Goal: Information Seeking & Learning: Understand process/instructions

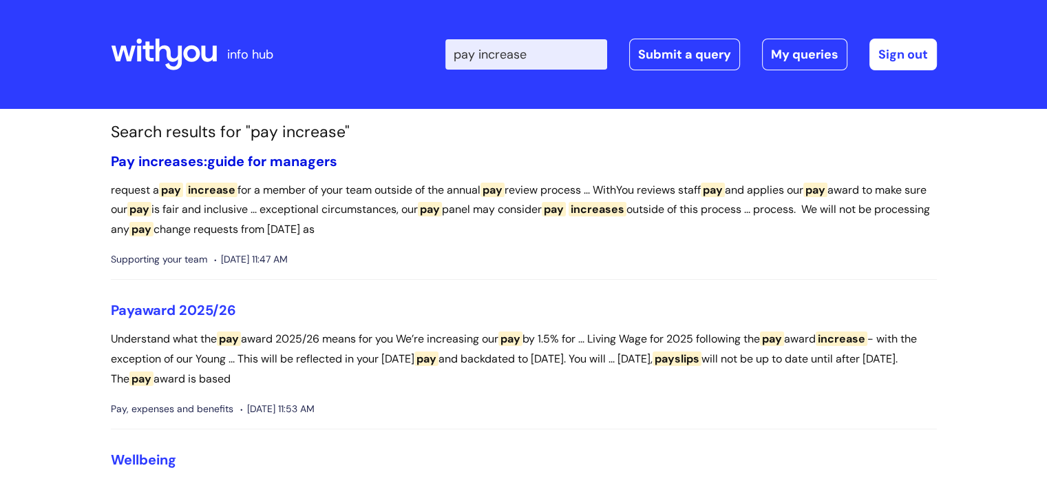
click at [306, 159] on link "Pay increases: guide for managers" at bounding box center [224, 161] width 227 height 18
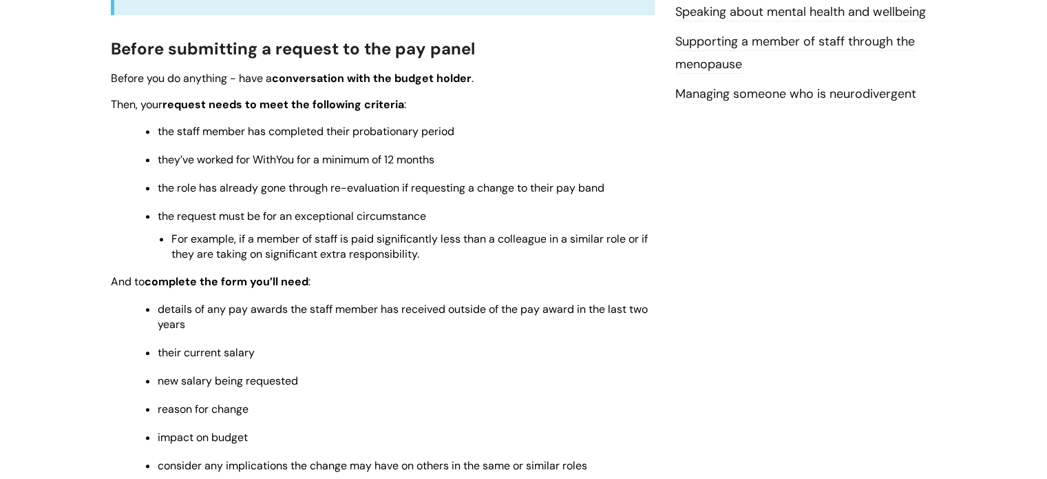
scroll to position [544, 0]
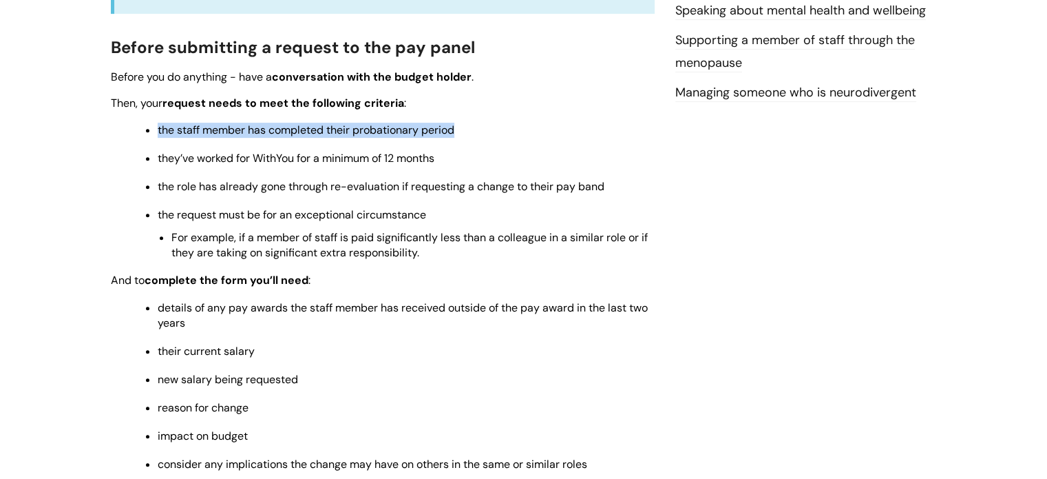
drag, startPoint x: 157, startPoint y: 148, endPoint x: 444, endPoint y: 166, distance: 287.7
click at [444, 166] on ul "the staff member has completed their probationary period they’ve worked for Wit…" at bounding box center [390, 191] width 530 height 140
click at [160, 165] on span "they’ve worked for WithYou for a minimum of 12 months" at bounding box center [296, 158] width 277 height 14
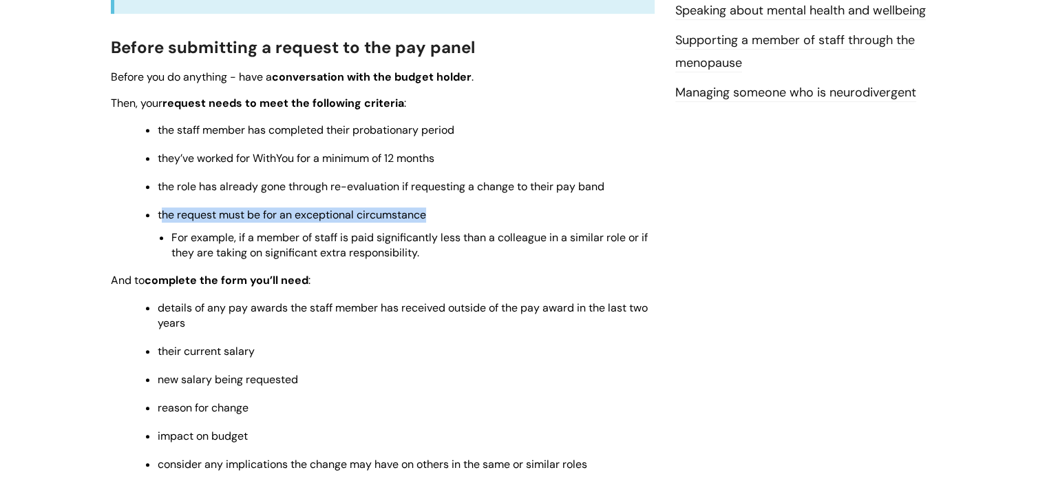
drag, startPoint x: 160, startPoint y: 239, endPoint x: 353, endPoint y: 253, distance: 193.3
click at [353, 253] on li "the request must be for an exceptional circumstance For example, if a member of…" at bounding box center [406, 232] width 497 height 55
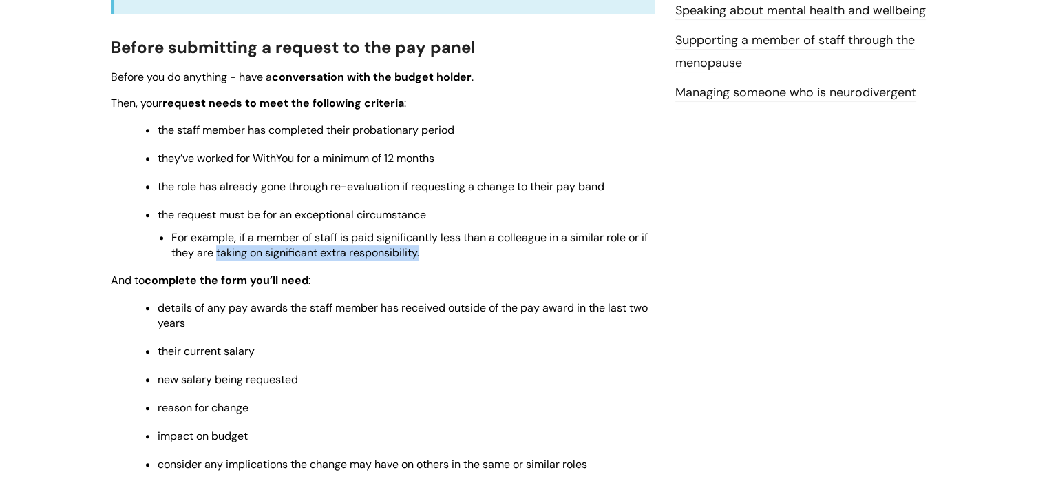
drag, startPoint x: 423, startPoint y: 280, endPoint x: 217, endPoint y: 280, distance: 206.6
click at [217, 260] on p "For example, if a member of staff is paid significantly less than a colleague i…" at bounding box center [412, 245] width 483 height 30
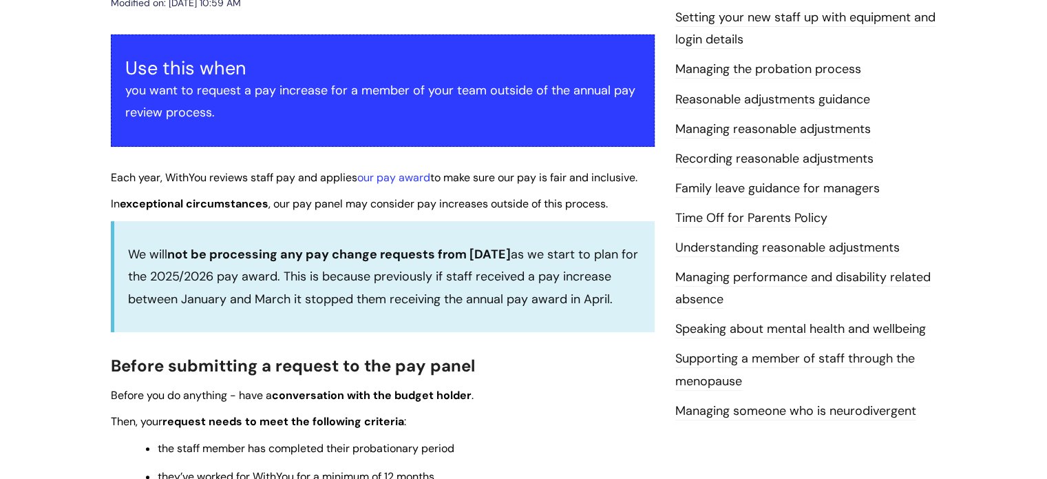
scroll to position [225, 0]
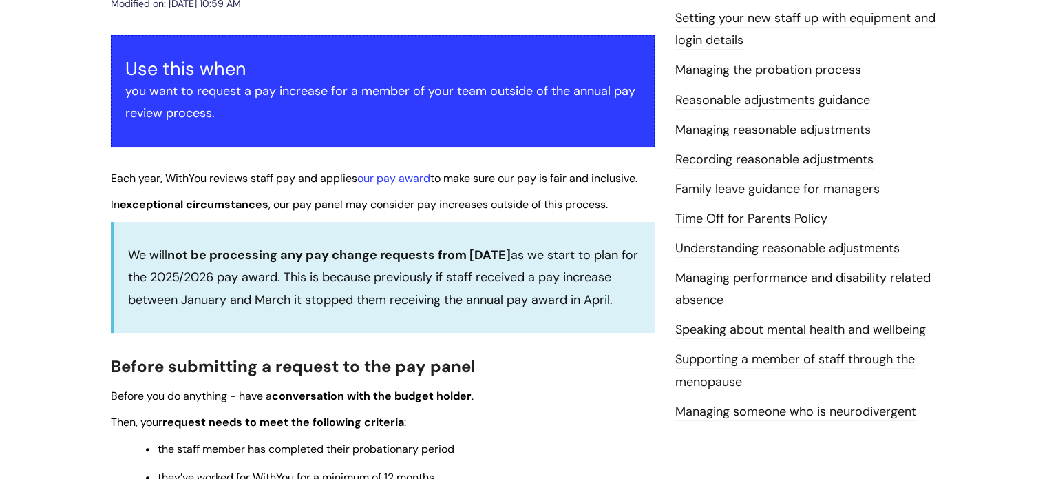
click at [211, 311] on p "We will not be processing any pay change requests from 10 December 2024 as we s…" at bounding box center [384, 277] width 513 height 67
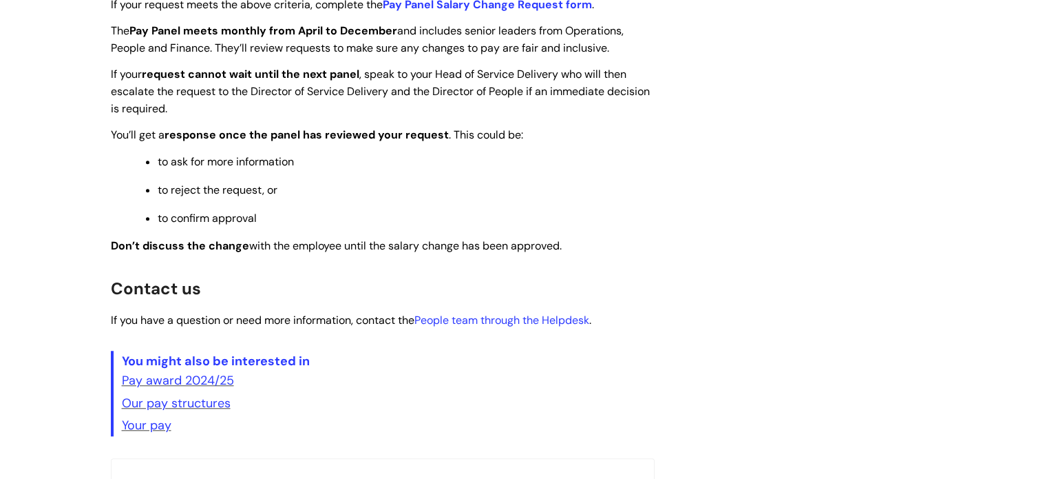
scroll to position [1071, 0]
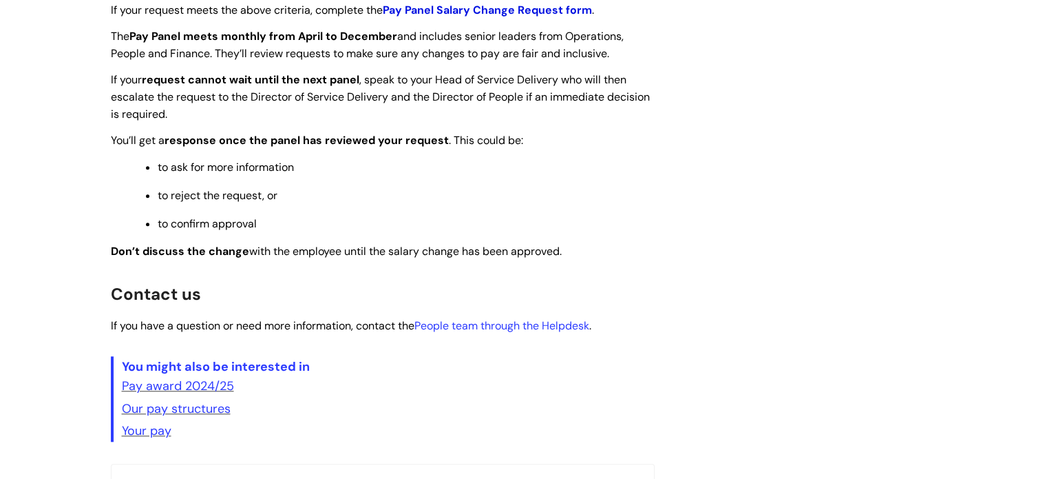
click at [458, 17] on strong "Pay Panel Salary Change Request form" at bounding box center [487, 10] width 209 height 14
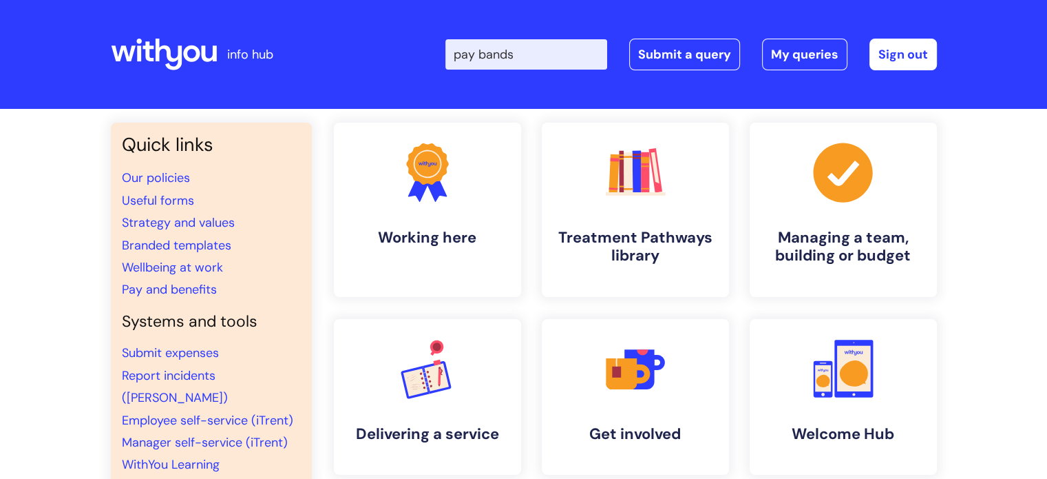
type input "pay bands"
click button "Search" at bounding box center [0, 0] width 0 height 0
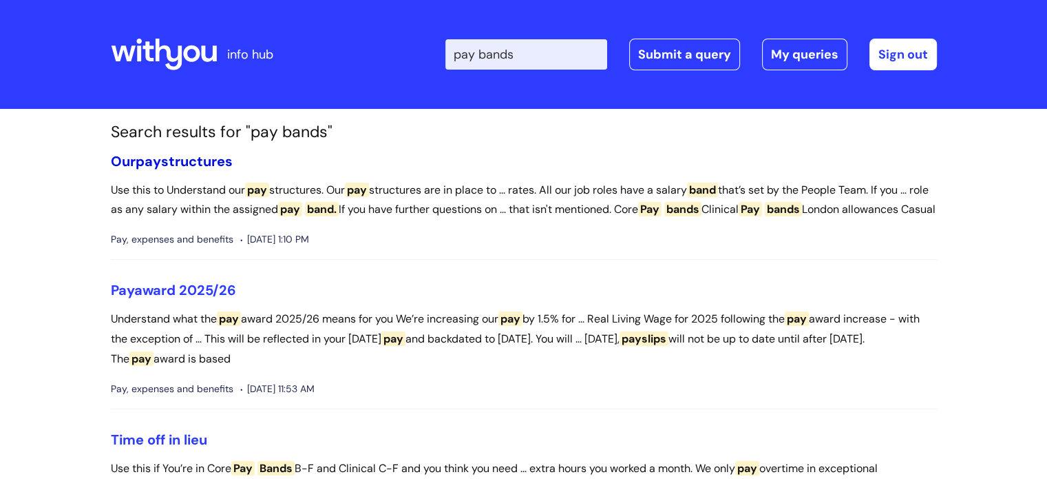
click at [182, 165] on link "Our pay structures" at bounding box center [172, 161] width 122 height 18
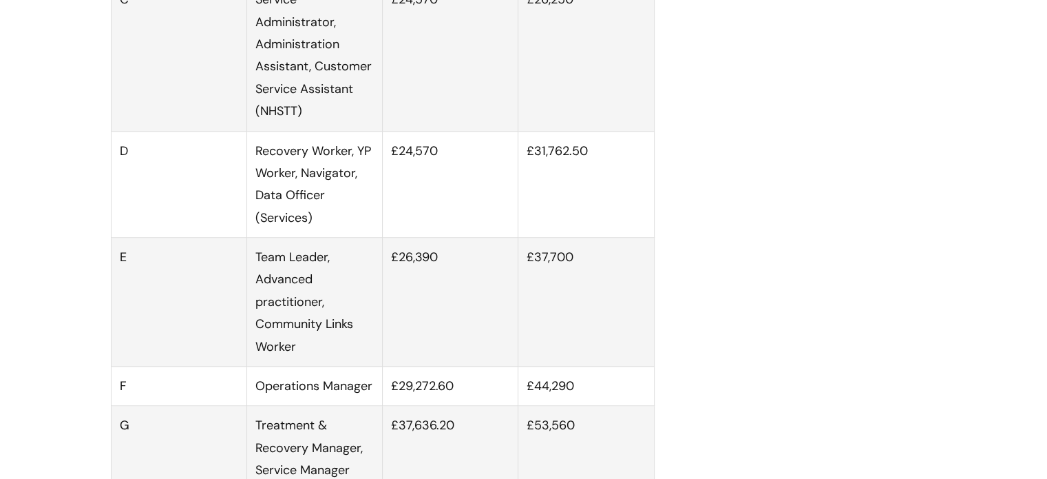
scroll to position [1027, 0]
